Goal: Information Seeking & Learning: Learn about a topic

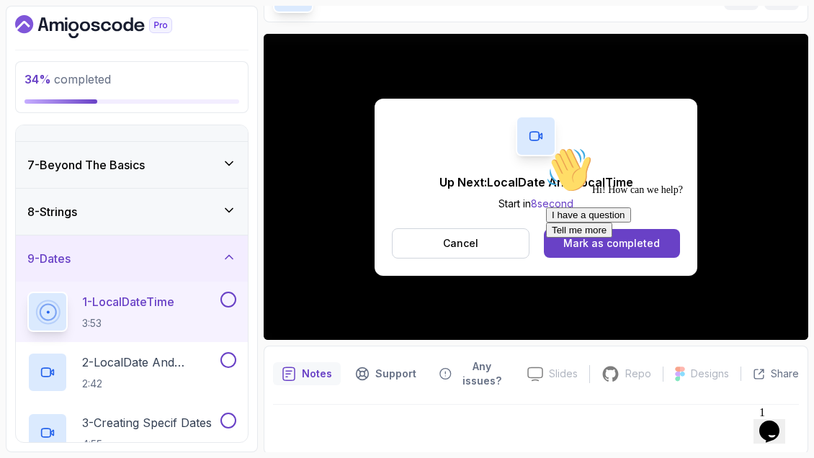
scroll to position [176, 0]
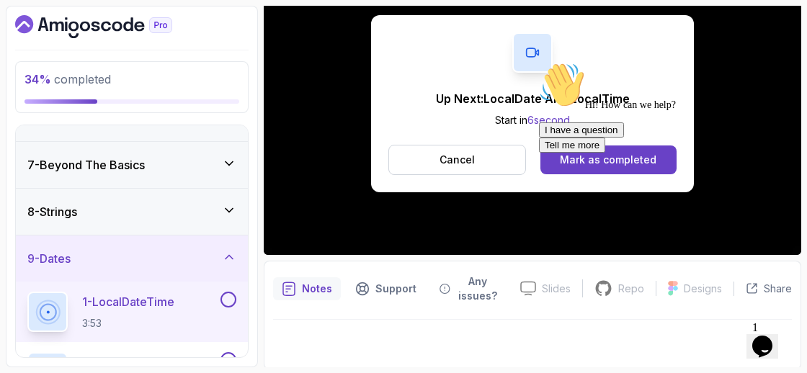
click at [611, 62] on div at bounding box center [668, 62] width 259 height 0
click at [784, 62] on div "Chat attention grabber" at bounding box center [668, 62] width 259 height 0
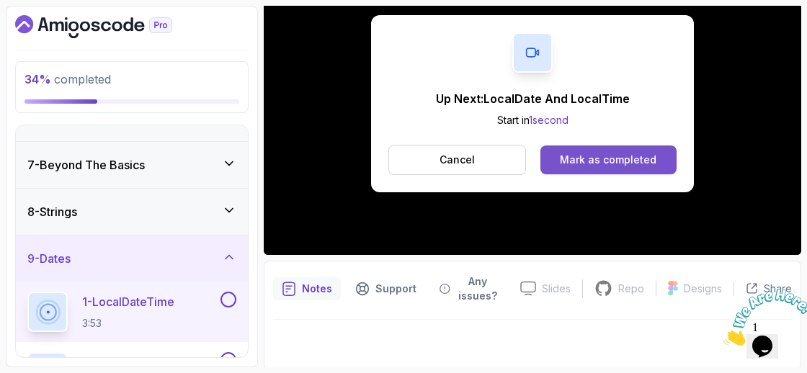
click at [638, 159] on div "Mark as completed" at bounding box center [608, 160] width 97 height 14
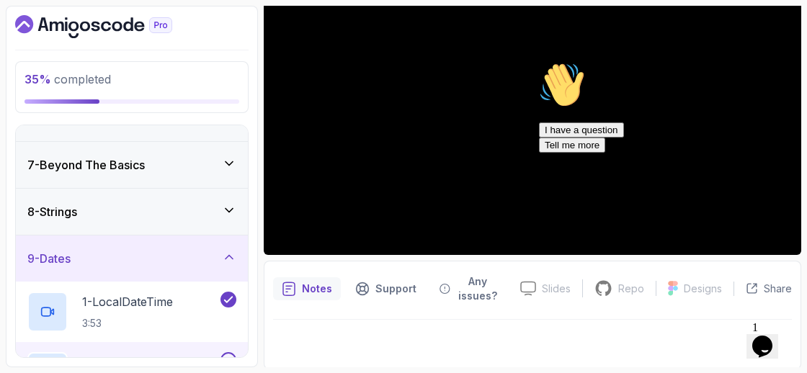
click at [786, 153] on div "Hi! How can we help? I have a question Tell me more" at bounding box center [668, 107] width 259 height 91
click at [539, 62] on icon "Chat attention grabber" at bounding box center [539, 62] width 0 height 0
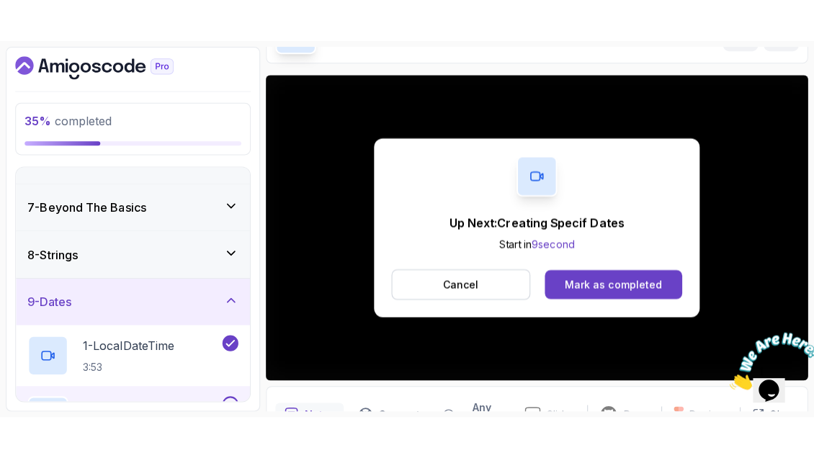
scroll to position [176, 0]
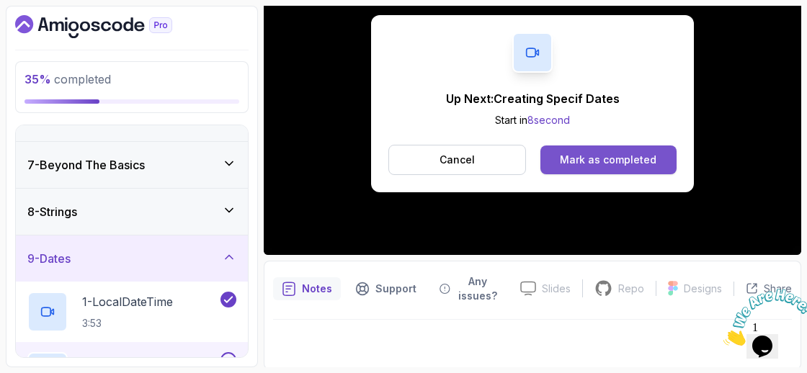
click at [577, 169] on button "Mark as completed" at bounding box center [608, 159] width 136 height 29
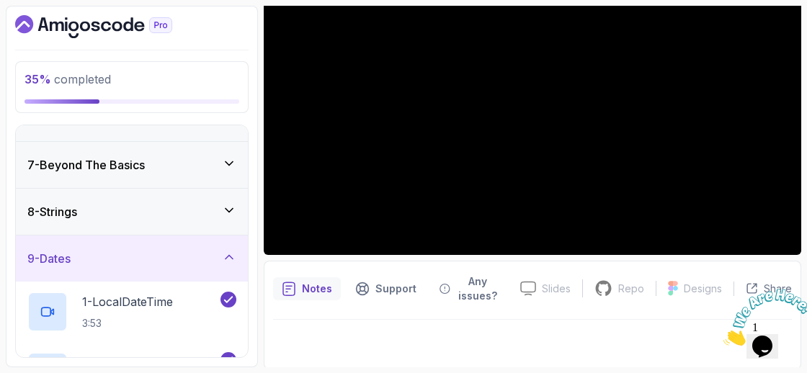
click at [780, 327] on img at bounding box center [767, 317] width 89 height 57
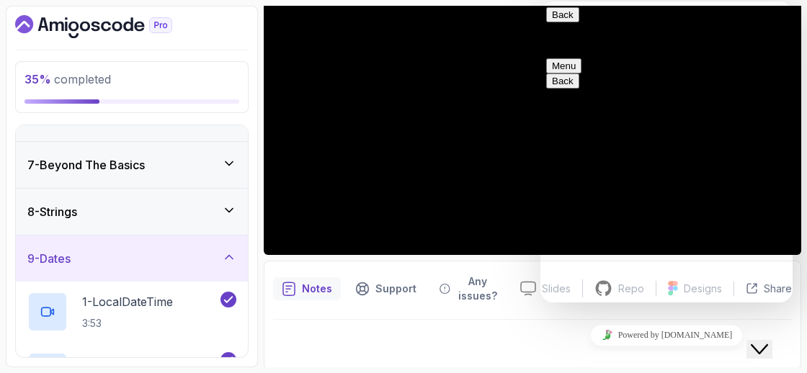
click at [767, 341] on icon "Close Chat This icon closes the chat window." at bounding box center [758, 349] width 17 height 17
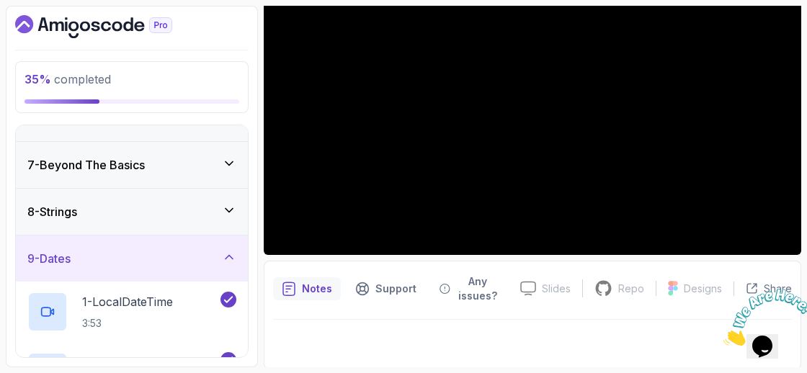
click at [723, 336] on icon "Close" at bounding box center [723, 342] width 0 height 12
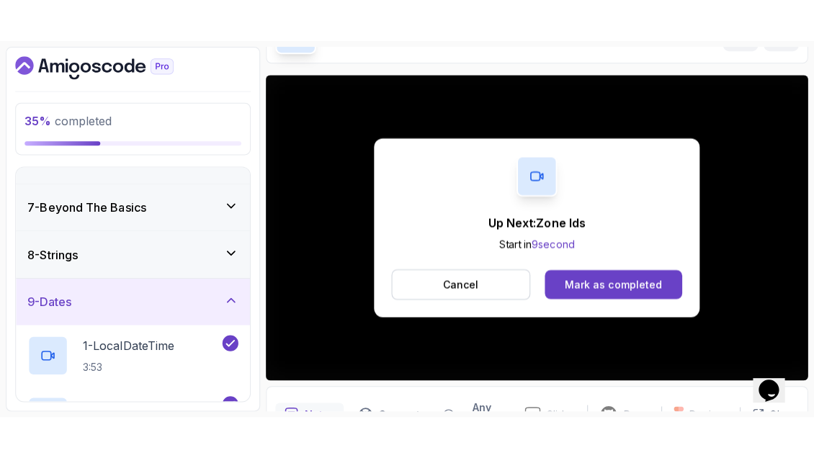
scroll to position [176, 0]
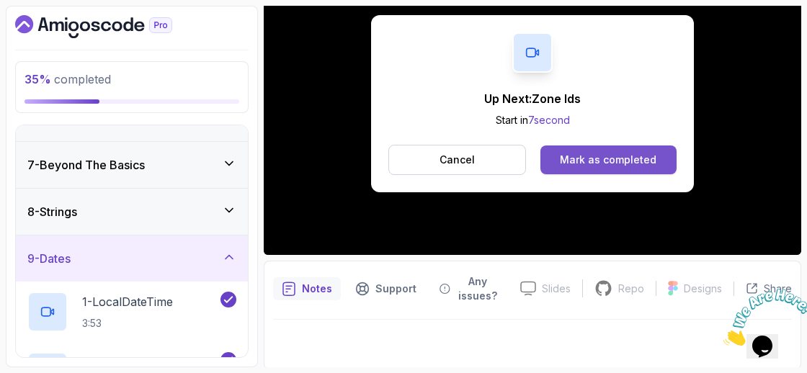
click at [573, 158] on div "Mark as completed" at bounding box center [608, 160] width 97 height 14
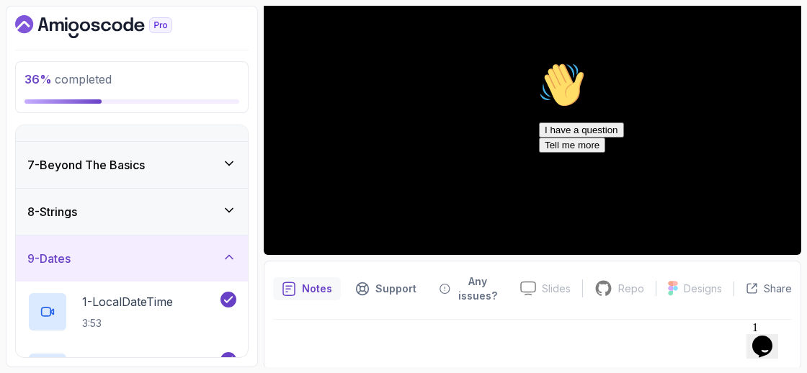
click at [539, 62] on icon "Chat attention grabber" at bounding box center [539, 62] width 0 height 0
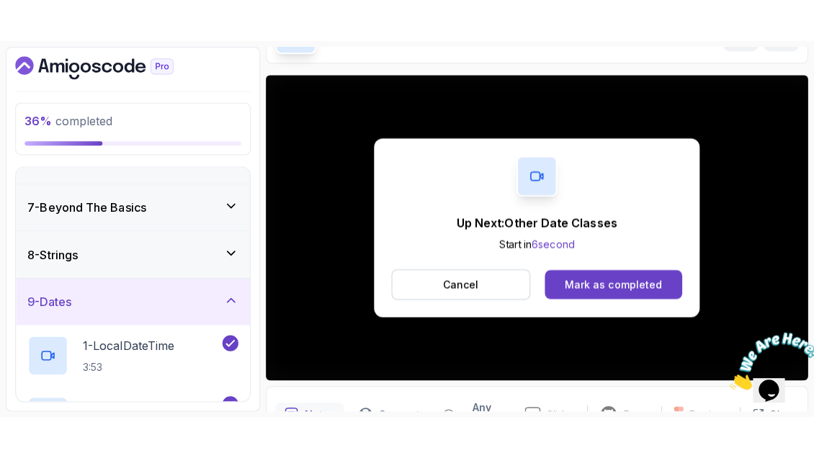
scroll to position [176, 0]
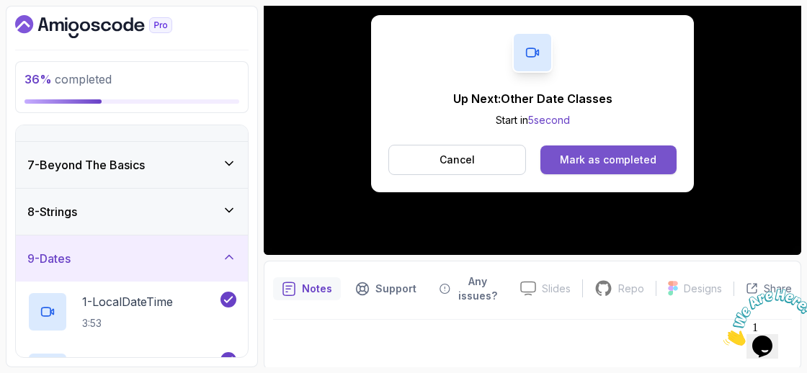
click at [599, 154] on div "Mark as completed" at bounding box center [608, 160] width 97 height 14
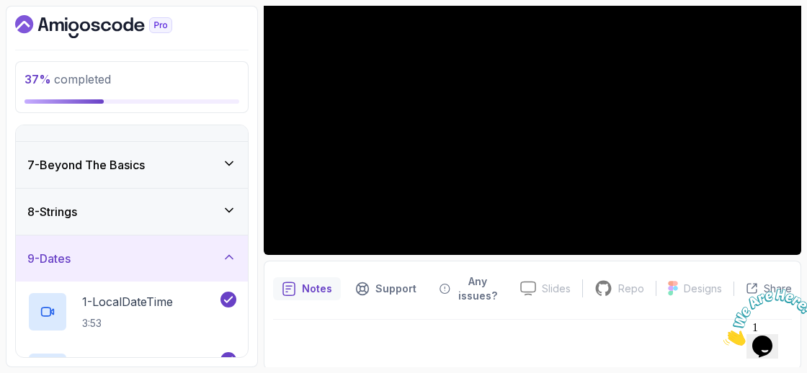
click at [723, 336] on icon "Close" at bounding box center [723, 342] width 0 height 12
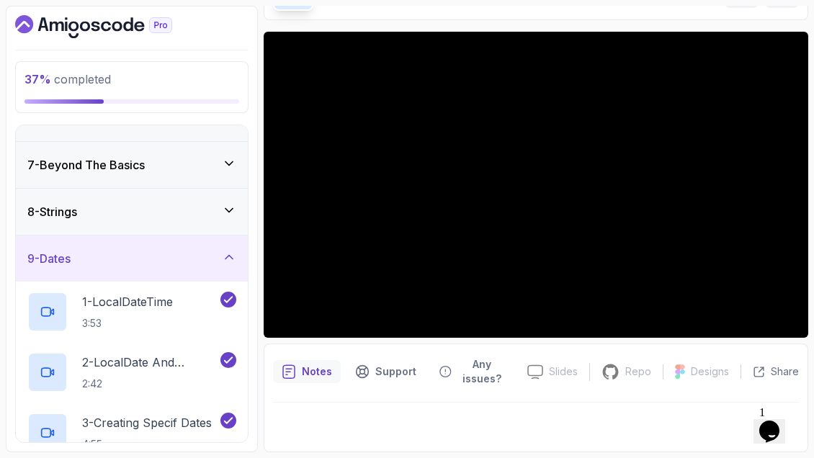
scroll to position [94, 0]
